Goal: Navigation & Orientation: Find specific page/section

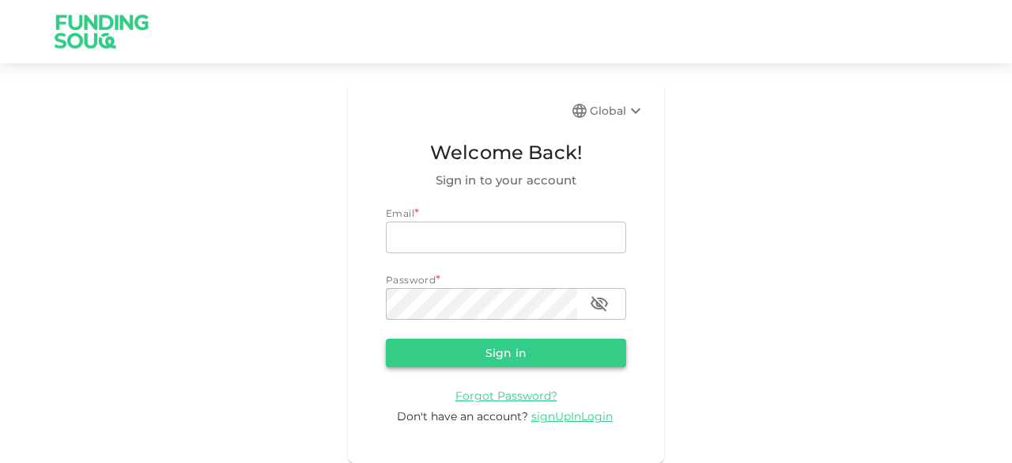
type input "[EMAIL_ADDRESS][DOMAIN_NAME]"
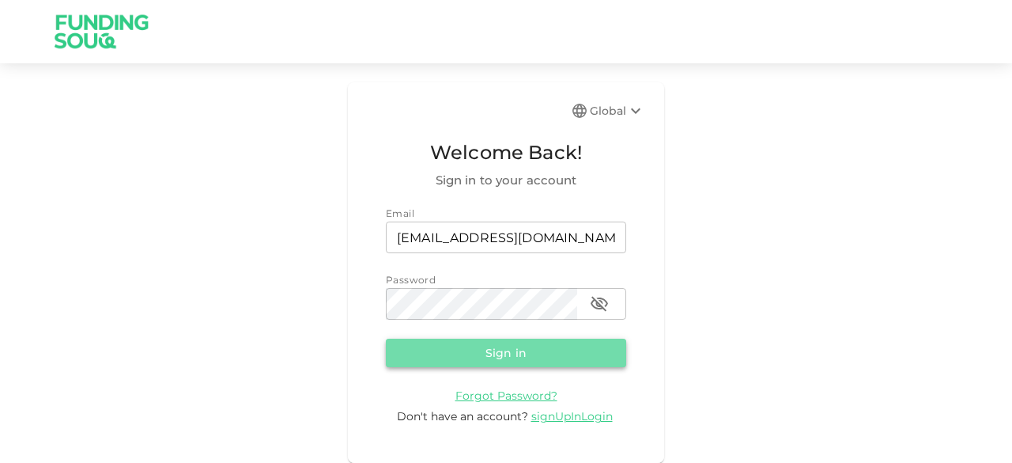
click at [507, 358] on button "Sign in" at bounding box center [506, 352] width 240 height 28
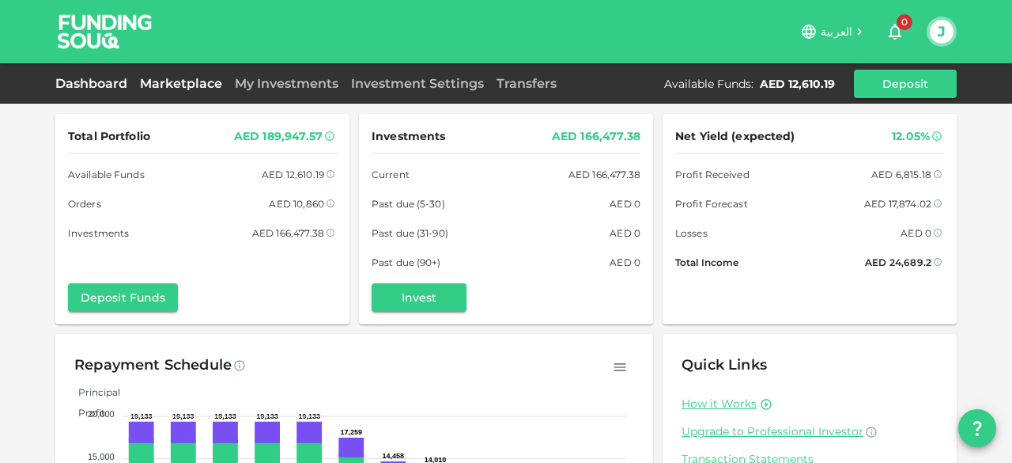
click at [169, 79] on link "Marketplace" at bounding box center [181, 83] width 95 height 15
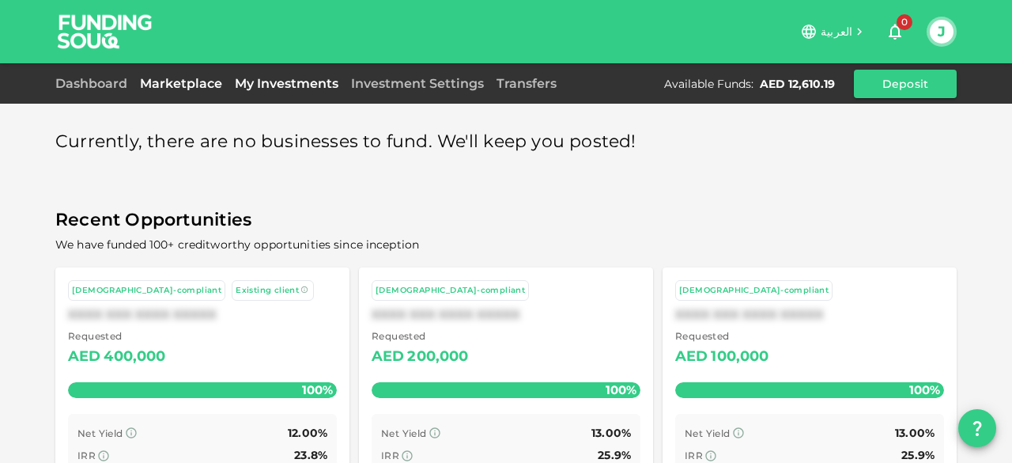
click at [296, 81] on link "My Investments" at bounding box center [287, 83] width 116 height 15
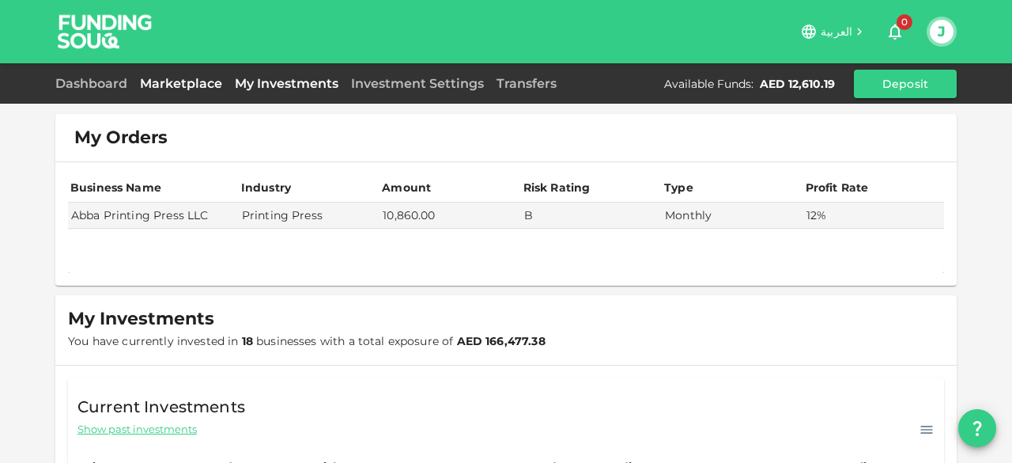
click at [193, 84] on link "Marketplace" at bounding box center [181, 83] width 95 height 15
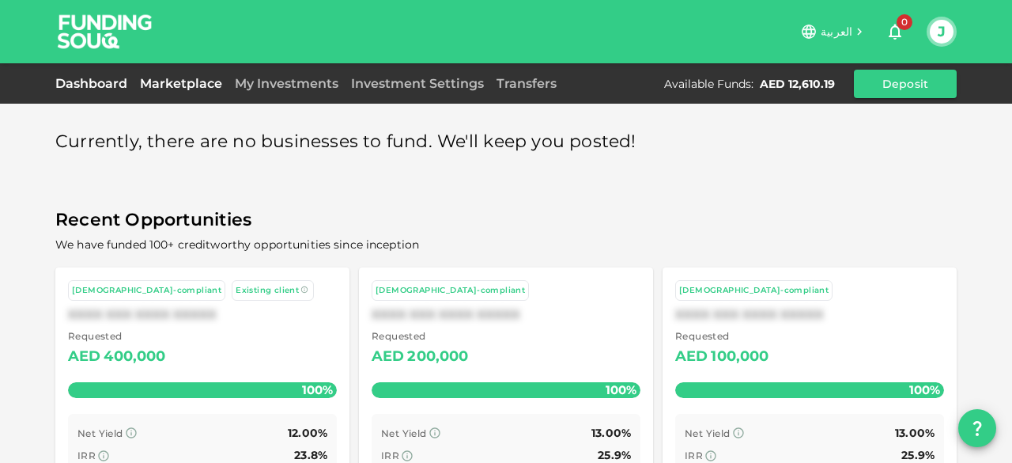
click at [64, 85] on link "Dashboard" at bounding box center [94, 83] width 78 height 15
